Goal: Transaction & Acquisition: Download file/media

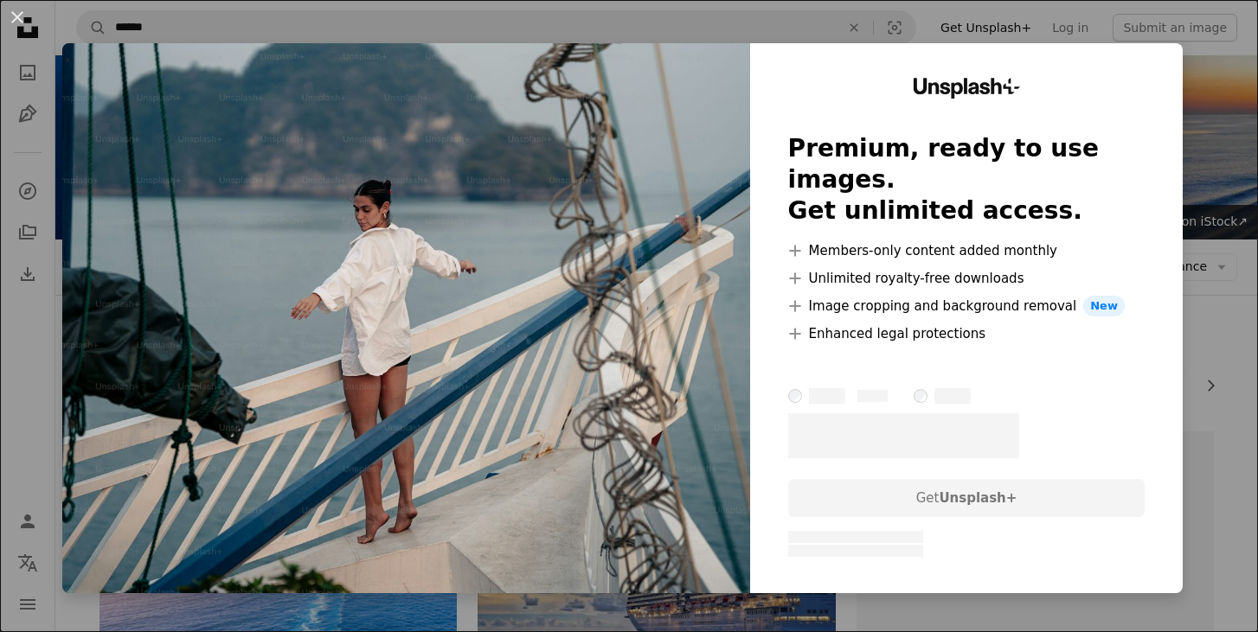
scroll to position [3911, 0]
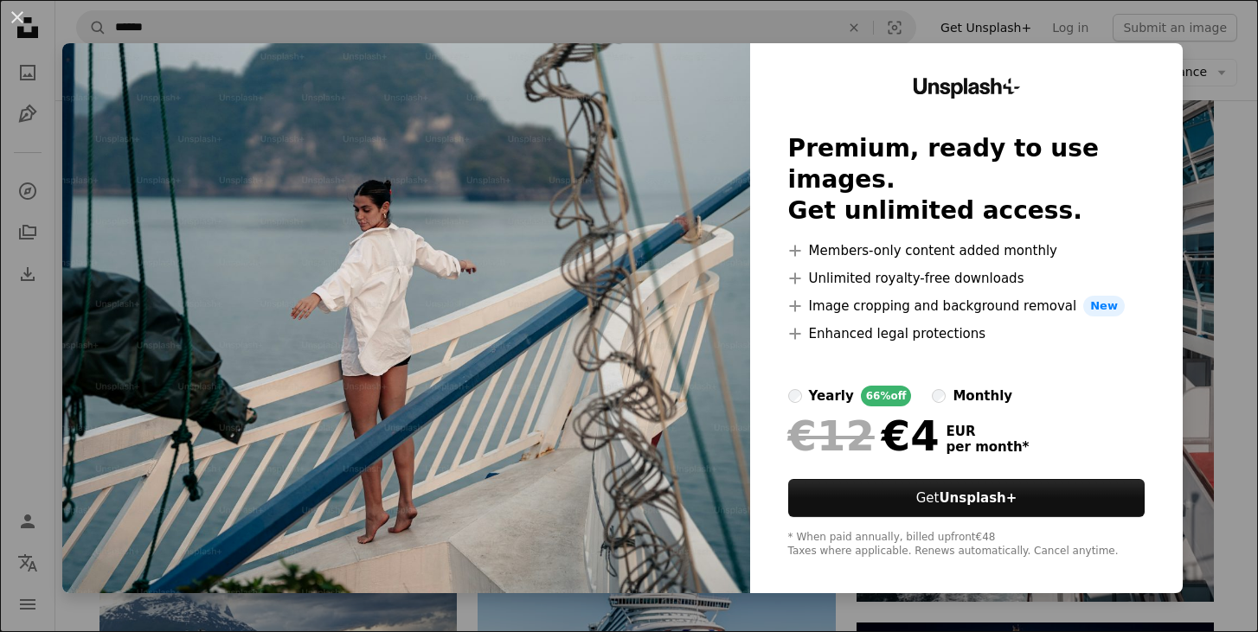
click at [1225, 147] on div "An X shape Unsplash+ Premium, ready to use images. Get unlimited access. A plus…" at bounding box center [629, 316] width 1258 height 632
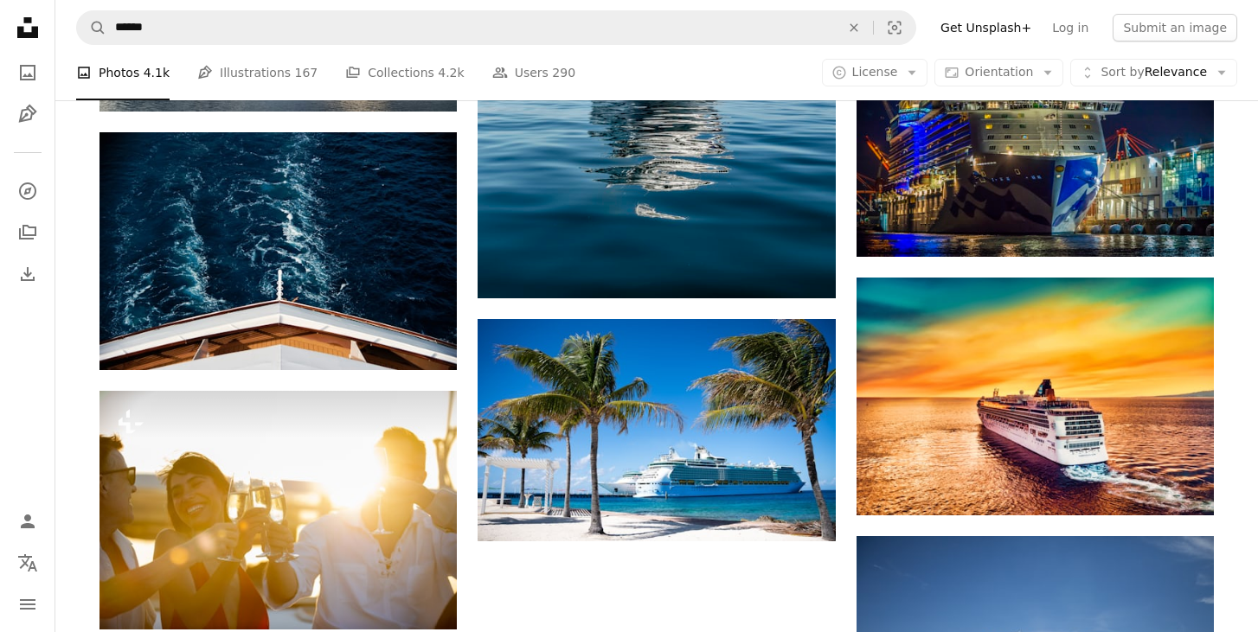
scroll to position [4542, 0]
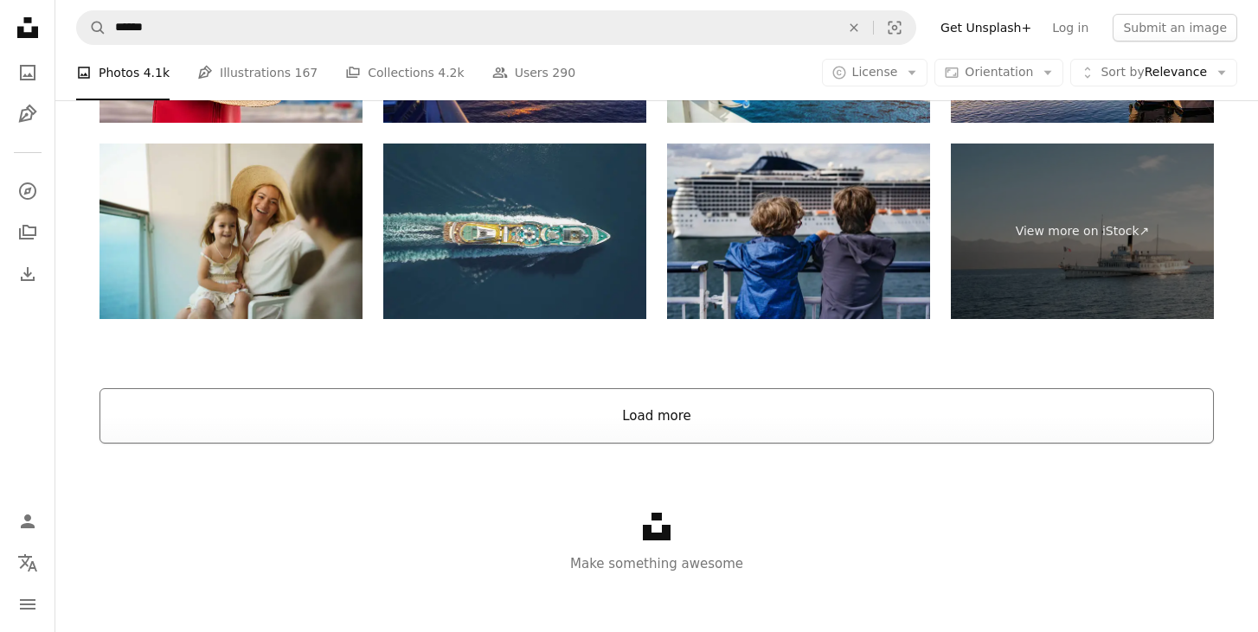
click at [636, 417] on button "Load more" at bounding box center [656, 415] width 1114 height 55
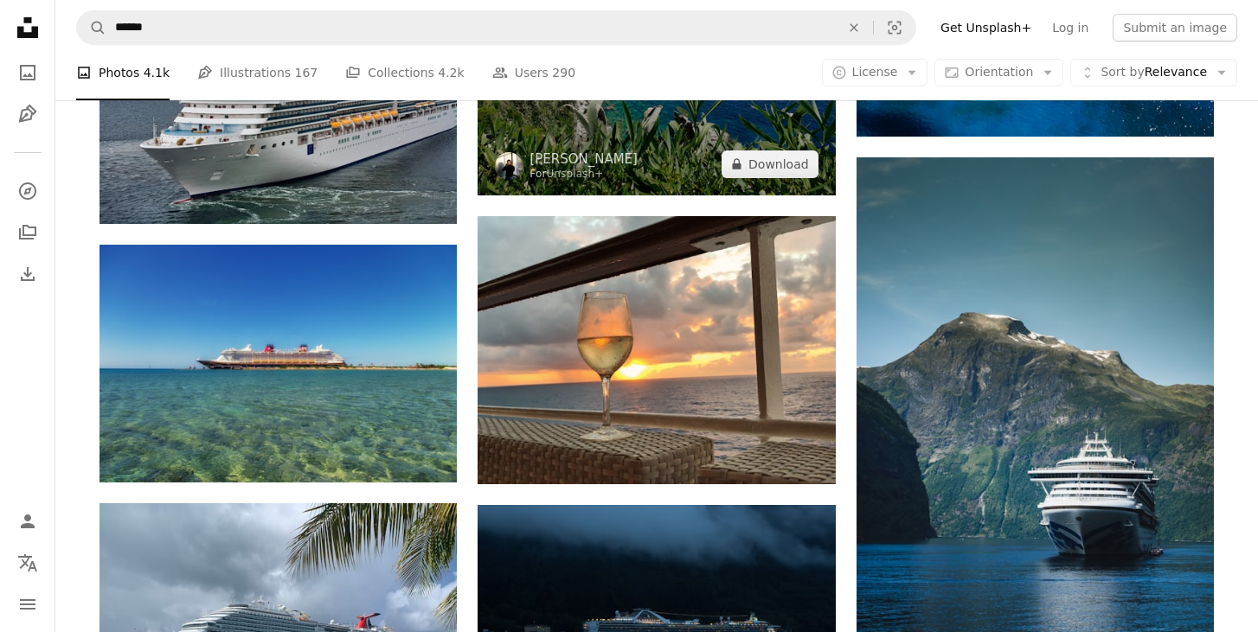
scroll to position [5939, 0]
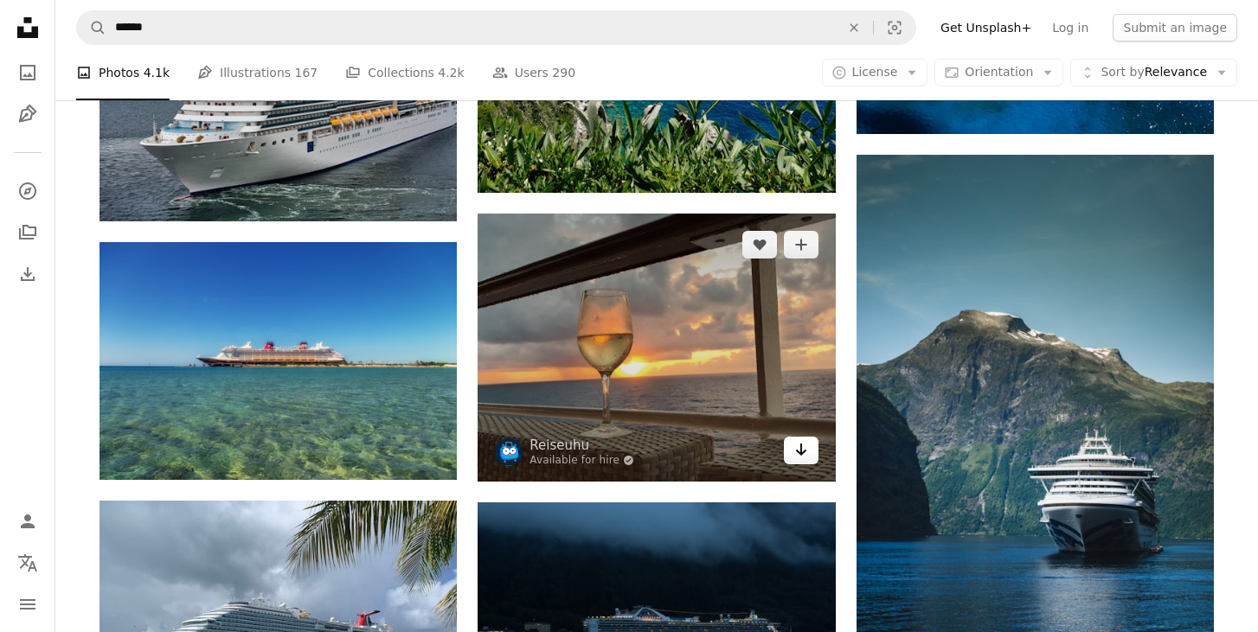
click at [810, 457] on link "Arrow pointing down" at bounding box center [801, 451] width 35 height 28
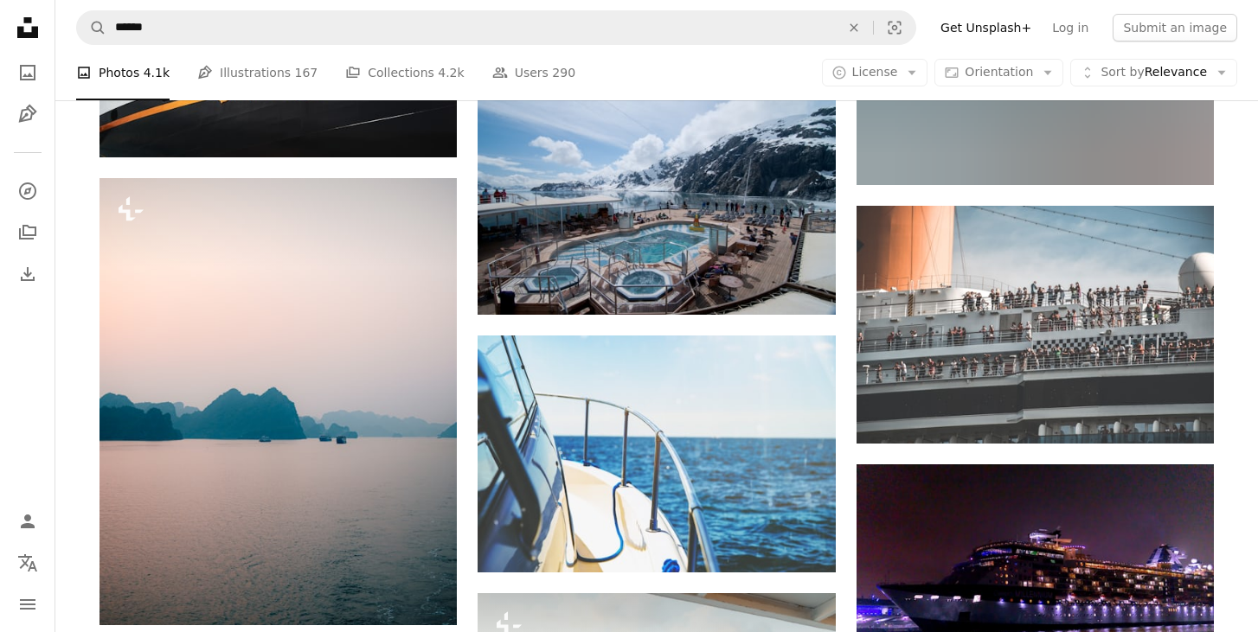
scroll to position [10855, 0]
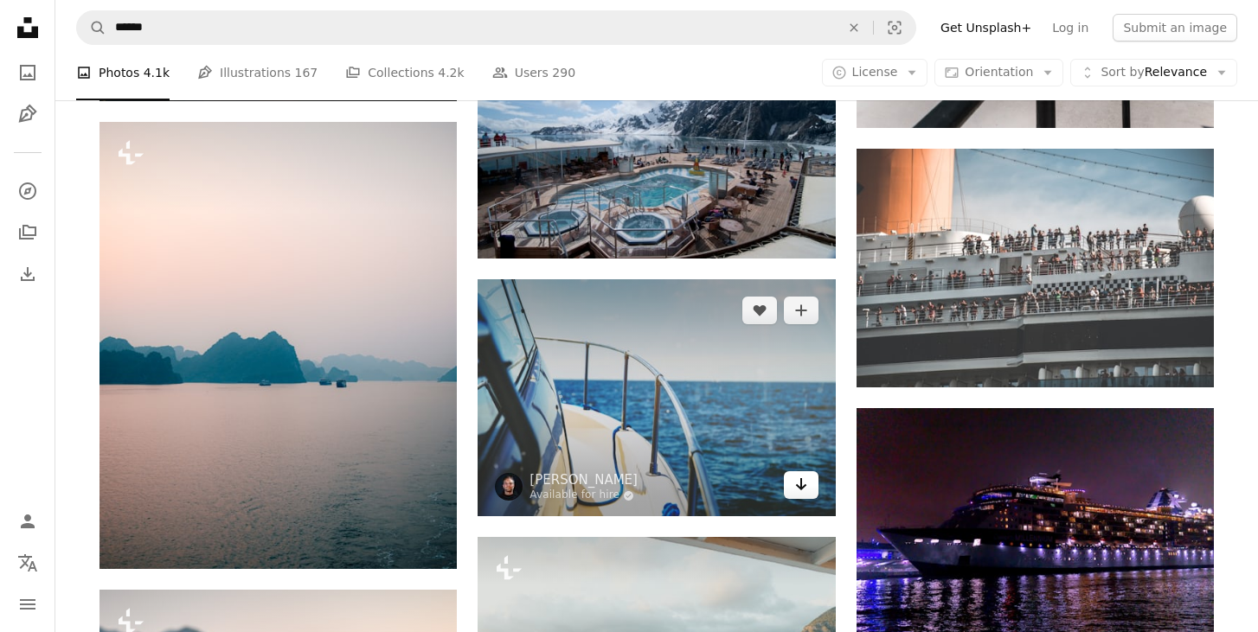
click at [796, 485] on icon "Download" at bounding box center [800, 484] width 11 height 12
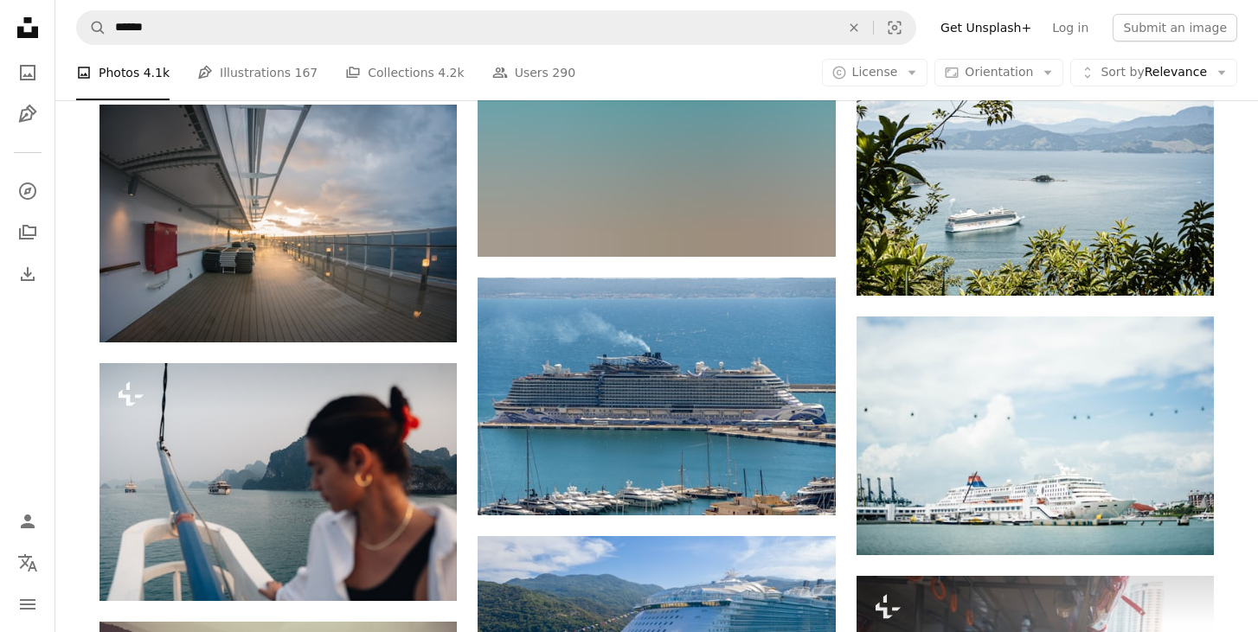
scroll to position [16696, 0]
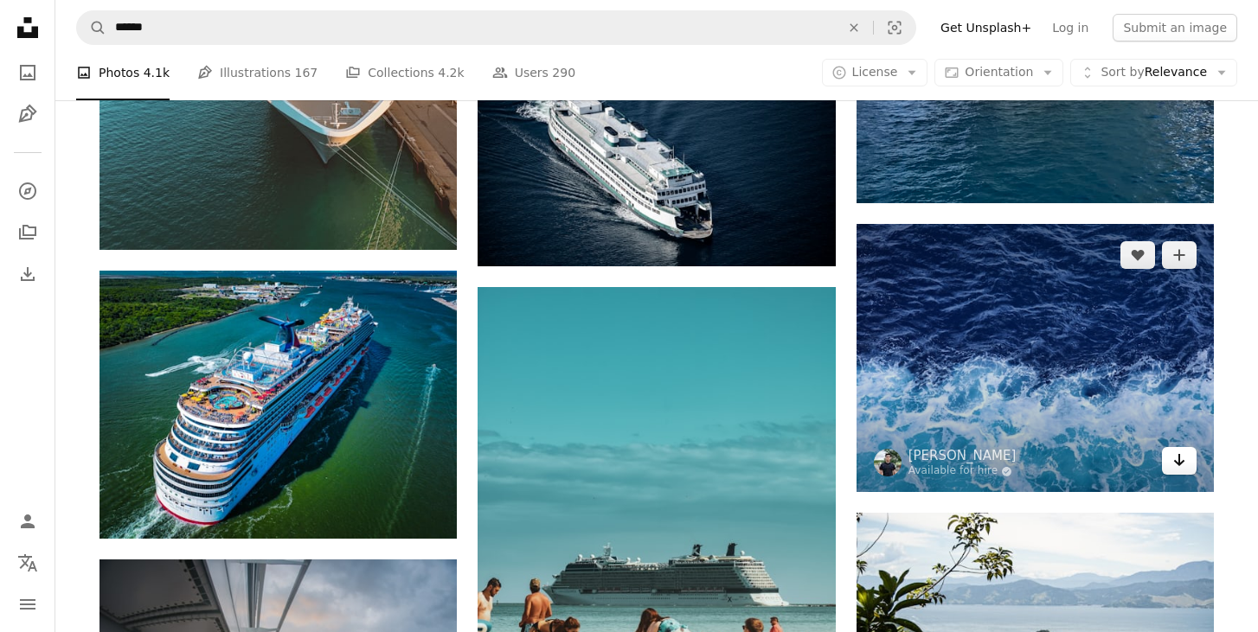
click at [1185, 471] on icon "Arrow pointing down" at bounding box center [1179, 460] width 14 height 21
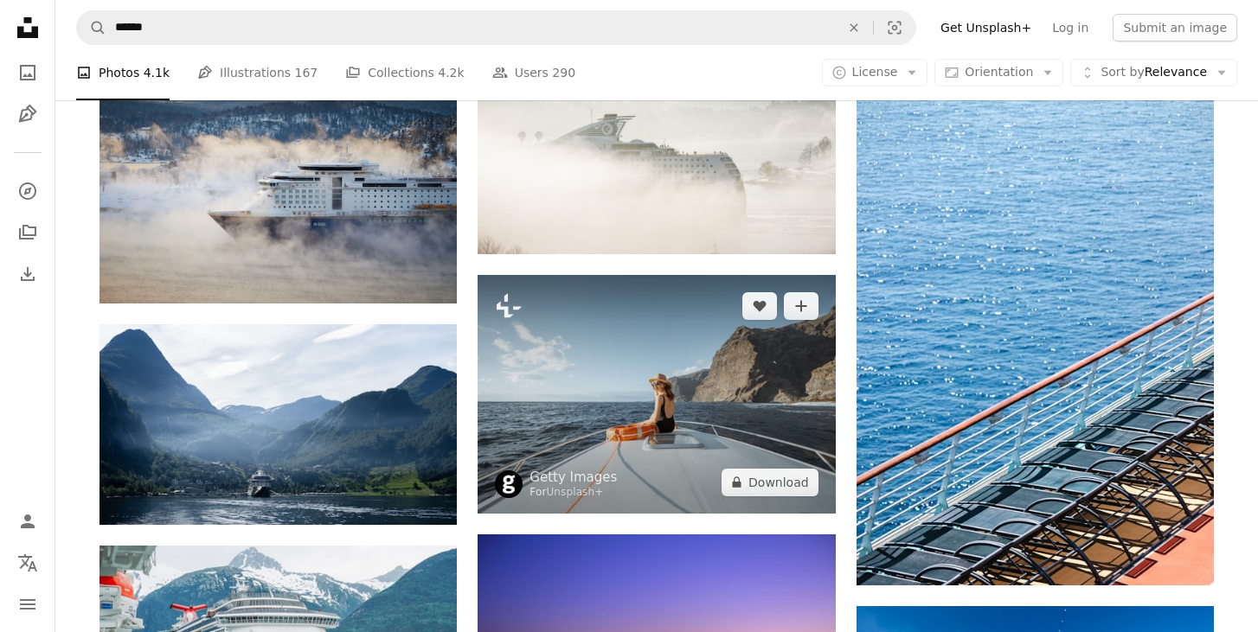
scroll to position [18826, 0]
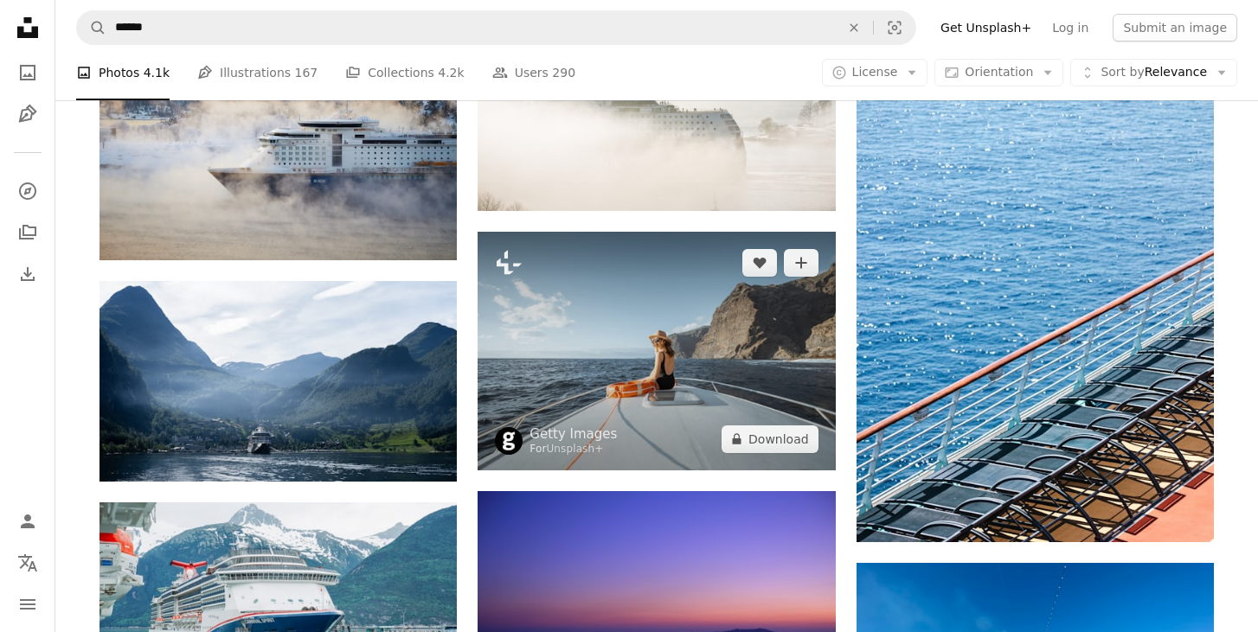
click at [767, 321] on img at bounding box center [656, 351] width 357 height 239
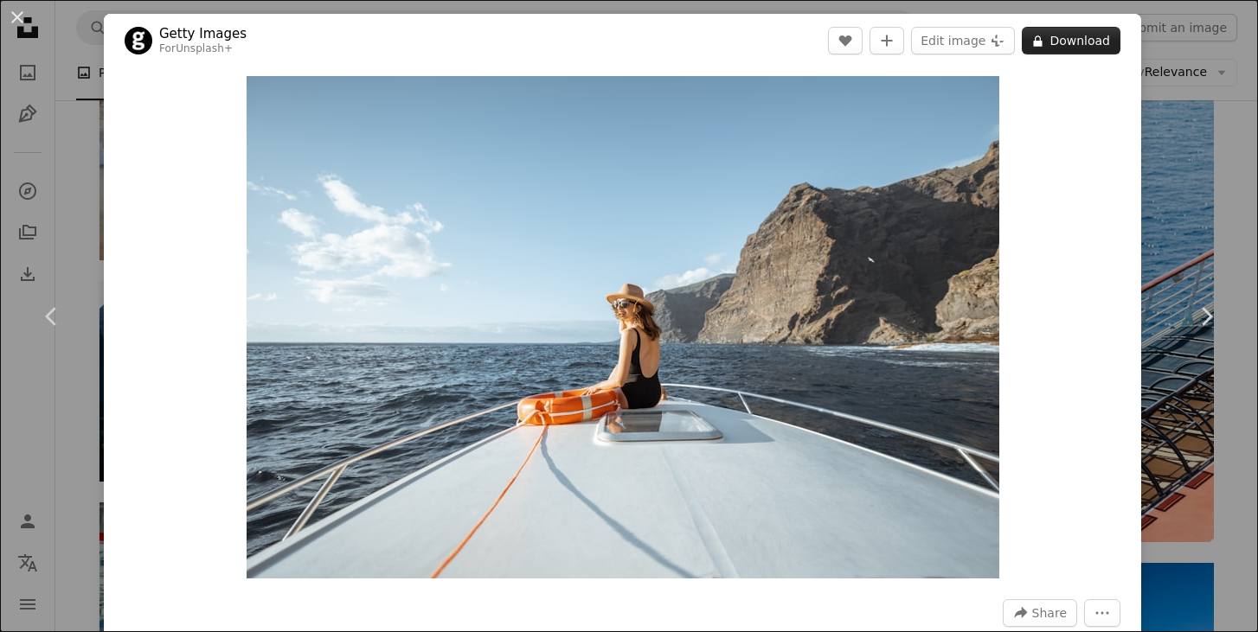
click at [1062, 52] on button "A lock Download" at bounding box center [1071, 41] width 99 height 28
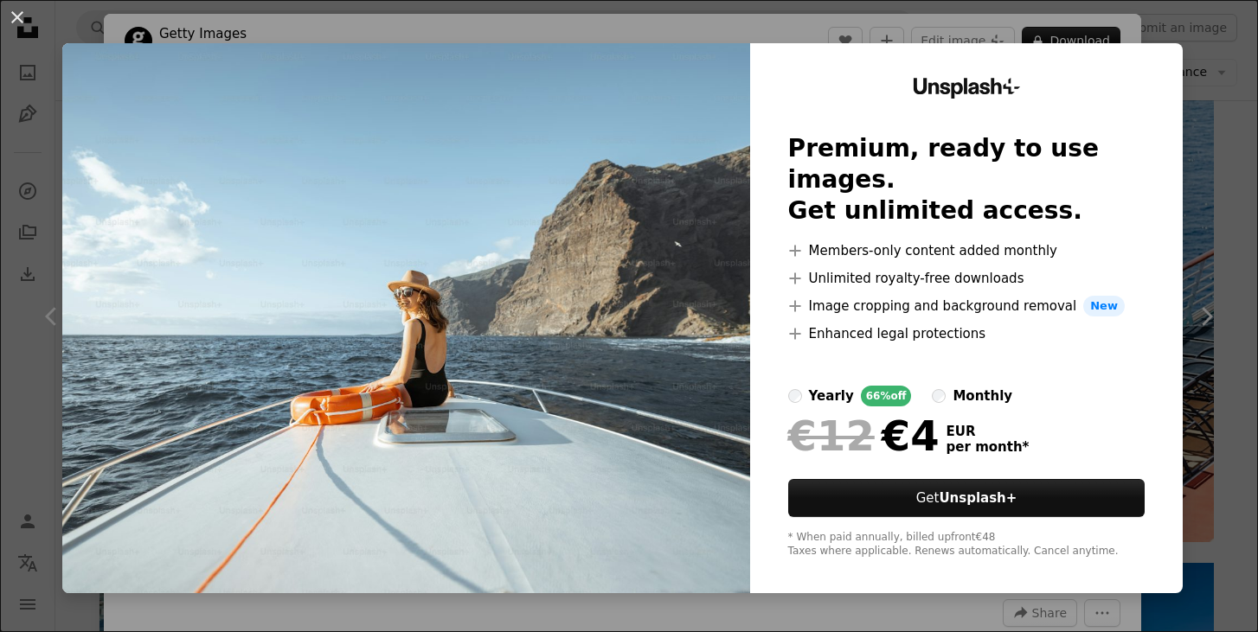
click at [1241, 134] on div "An X shape Unsplash+ Premium, ready to use images. Get unlimited access. A plus…" at bounding box center [629, 316] width 1258 height 632
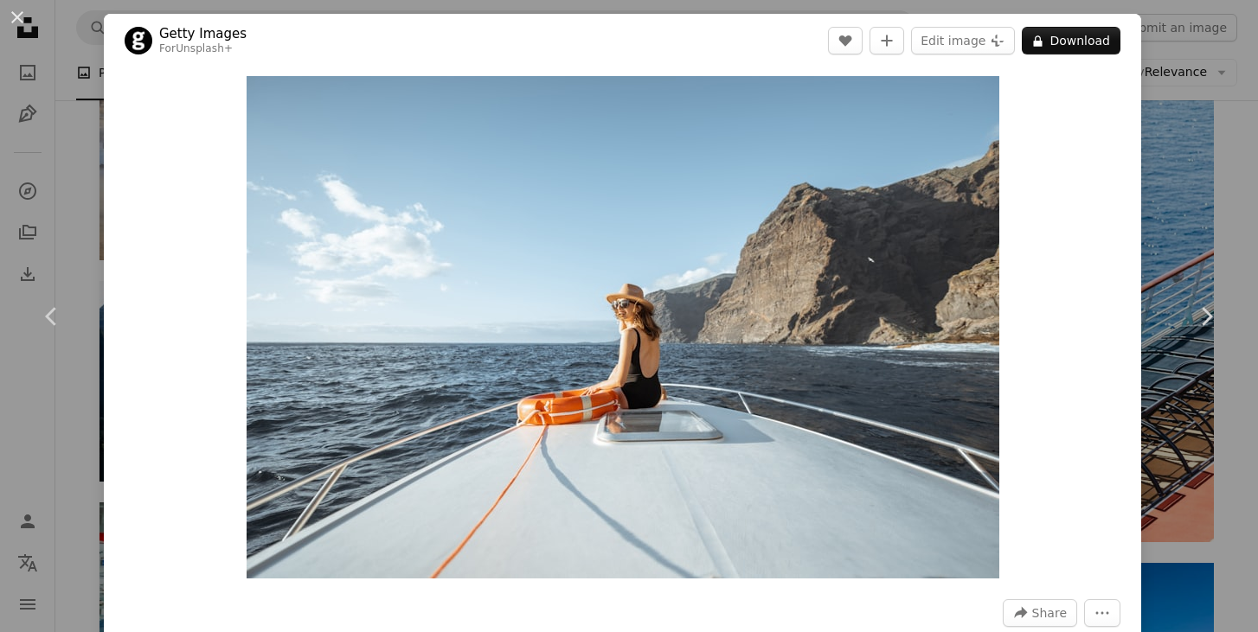
click at [1226, 221] on div "An X shape Chevron left Chevron right Getty Images For Unsplash+ A heart A plus…" at bounding box center [629, 316] width 1258 height 632
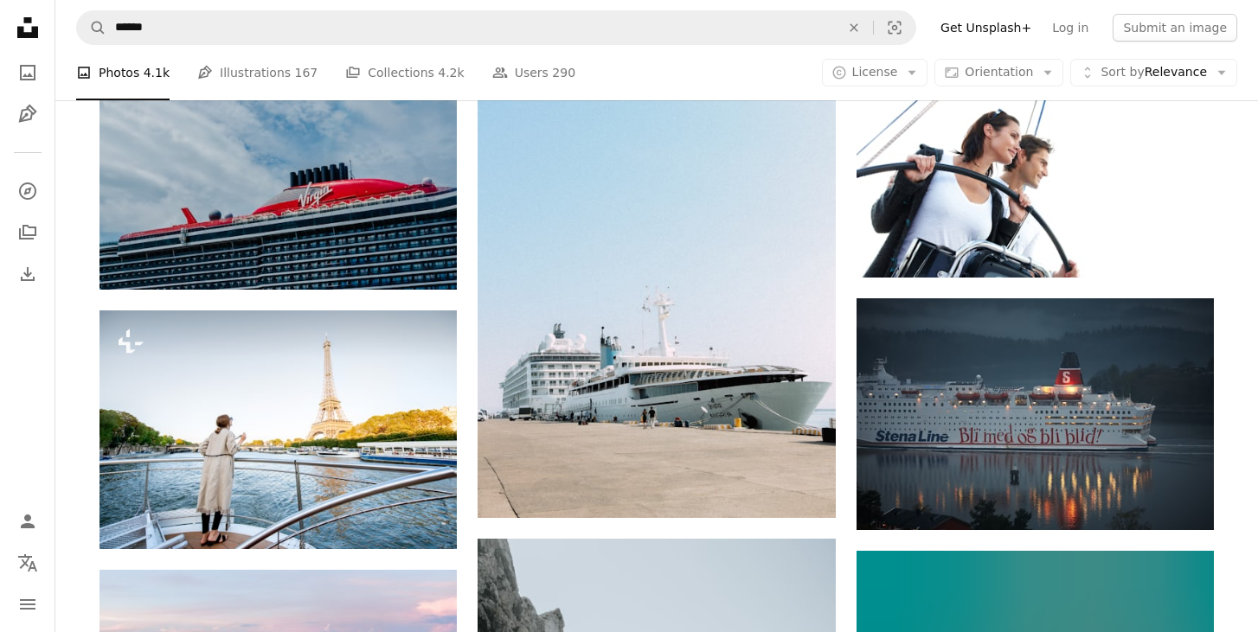
scroll to position [21964, 0]
